Goal: Transaction & Acquisition: Download file/media

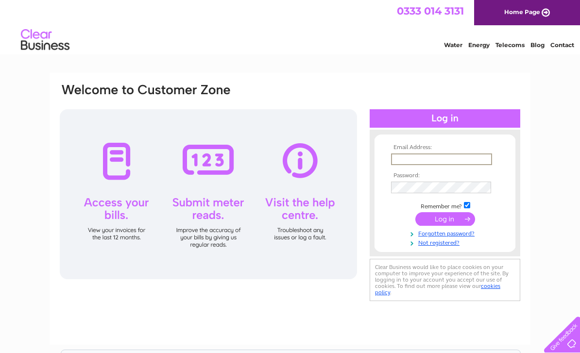
type input "stevenjameshair@btconnect.com"
click at [445, 220] on input "submit" at bounding box center [445, 218] width 60 height 14
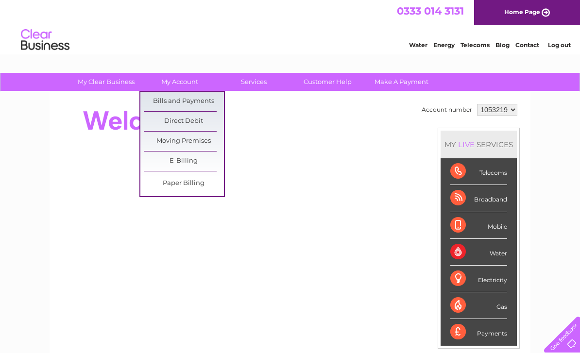
click at [169, 103] on link "Bills and Payments" at bounding box center [184, 101] width 80 height 19
click at [172, 99] on link "Bills and Payments" at bounding box center [184, 101] width 80 height 19
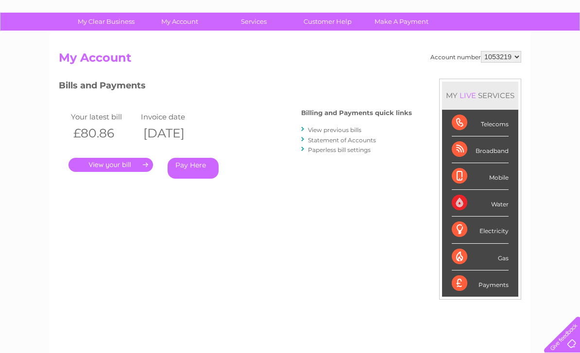
scroll to position [85, 0]
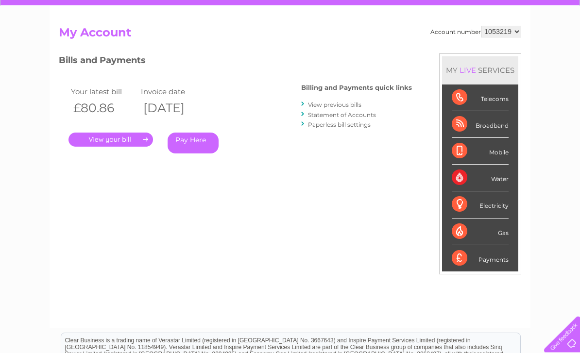
click at [317, 102] on link "View previous bills" at bounding box center [334, 105] width 53 height 7
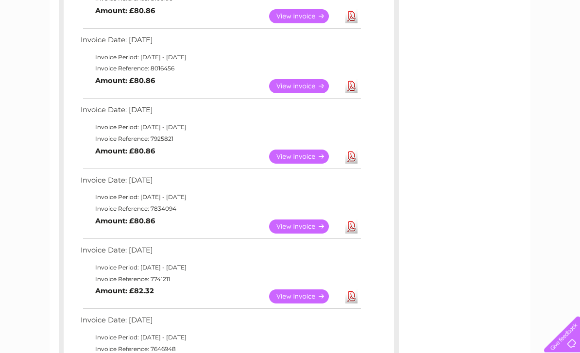
scroll to position [224, 0]
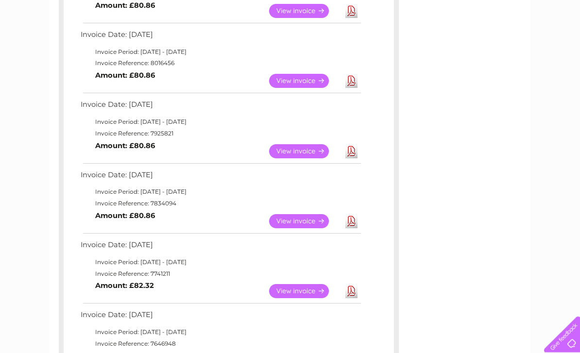
click at [289, 285] on link "View" at bounding box center [304, 292] width 71 height 14
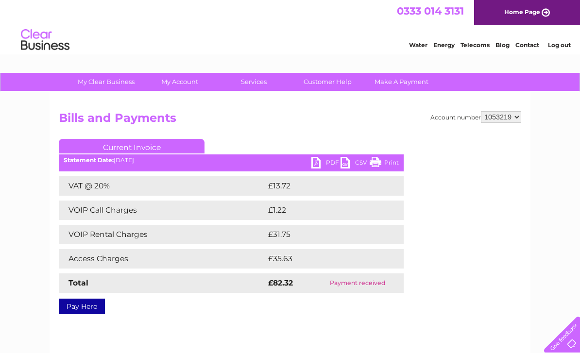
click at [341, 166] on link "CSV" at bounding box center [354, 164] width 29 height 14
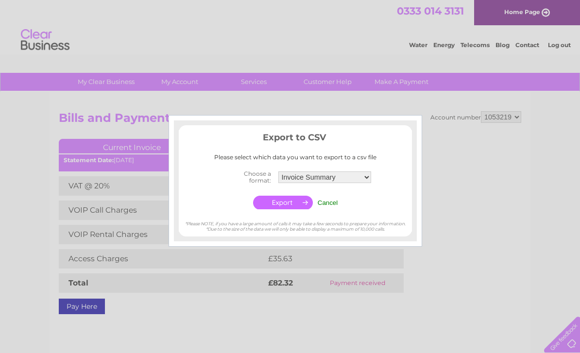
click at [293, 172] on select "Invoice Summary Service Charge Summary" at bounding box center [324, 177] width 93 height 12
click at [282, 199] on input "button" at bounding box center [283, 203] width 60 height 14
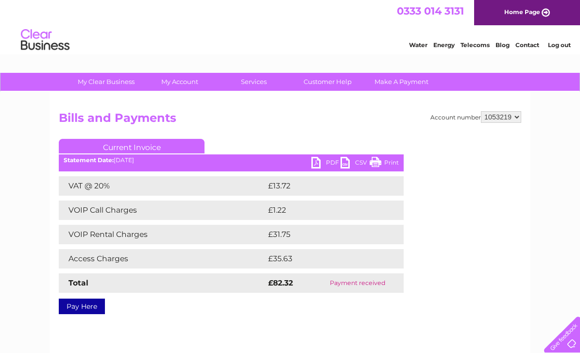
click at [384, 164] on link "Print" at bounding box center [384, 164] width 29 height 14
